Goal: Navigation & Orientation: Find specific page/section

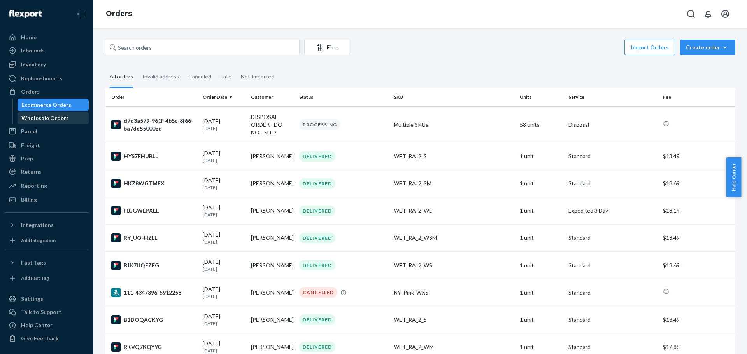
click at [46, 118] on div "Wholesale Orders" at bounding box center [44, 118] width 47 height 8
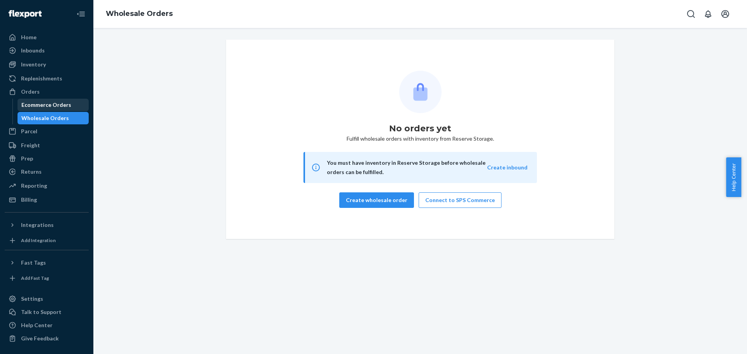
click at [52, 107] on div "Ecommerce Orders" at bounding box center [46, 105] width 50 height 8
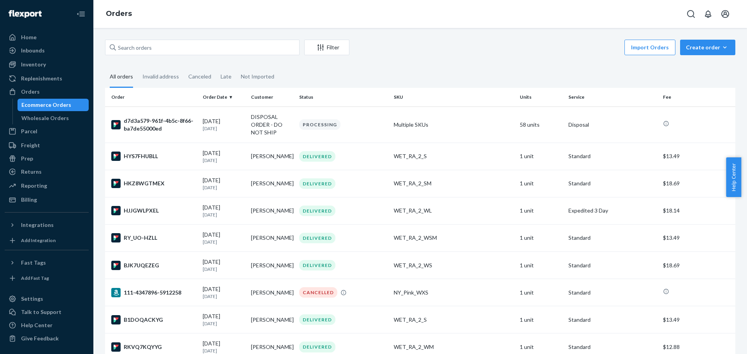
click at [452, 54] on div "Import Orders Create order Ecommerce order Removal order" at bounding box center [544, 49] width 381 height 18
click at [434, 51] on div "Import Orders Create order Ecommerce order Removal order" at bounding box center [544, 49] width 381 height 18
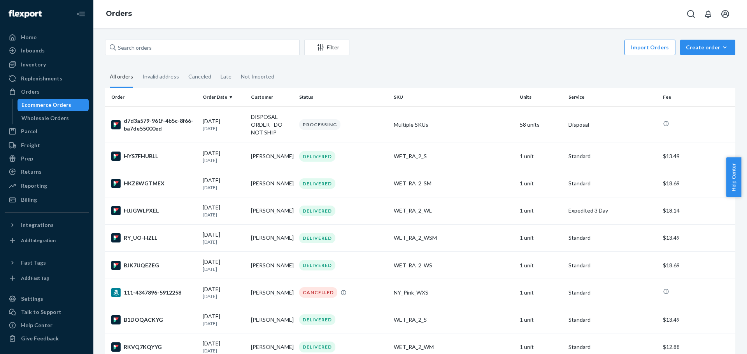
click at [434, 51] on div "Import Orders Create order Ecommerce order Removal order" at bounding box center [544, 49] width 381 height 18
click at [421, 50] on div "Import Orders Create order Ecommerce order Removal order" at bounding box center [544, 49] width 381 height 18
click at [238, 14] on div "Orders" at bounding box center [420, 14] width 654 height 28
